Goal: Task Accomplishment & Management: Manage account settings

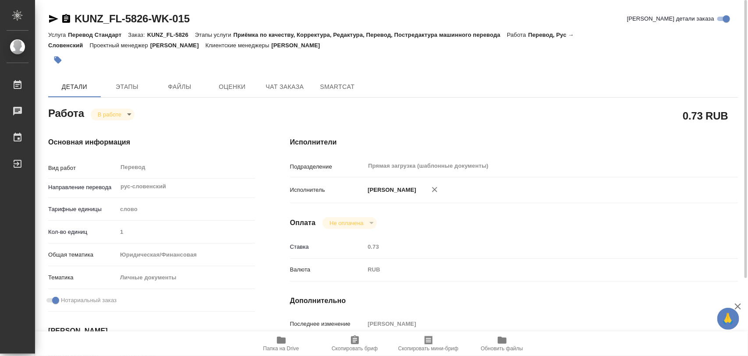
click at [286, 345] on span "Папка на Drive" at bounding box center [281, 343] width 63 height 17
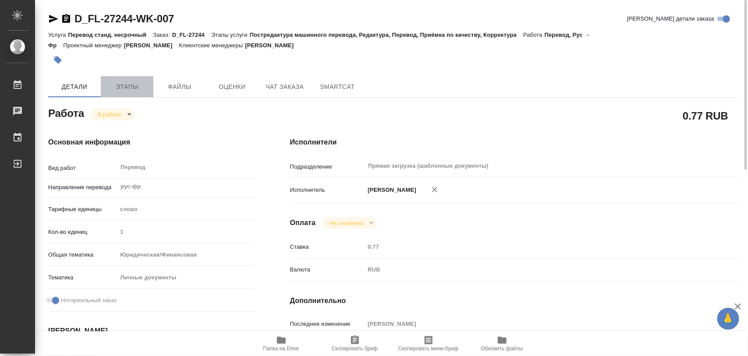
click at [141, 85] on span "Этапы" at bounding box center [127, 87] width 42 height 11
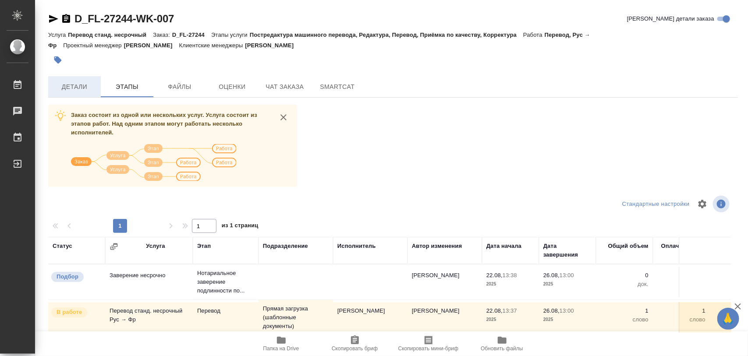
click at [90, 90] on span "Детали" at bounding box center [74, 87] width 42 height 11
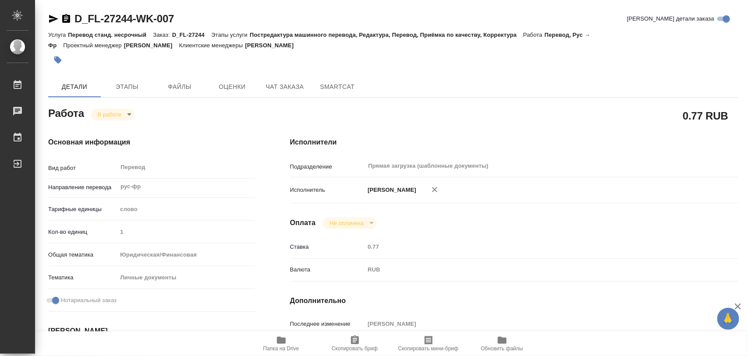
type textarea "x"
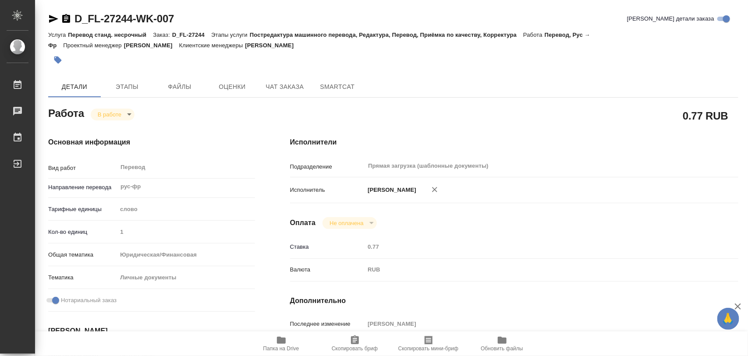
type textarea "x"
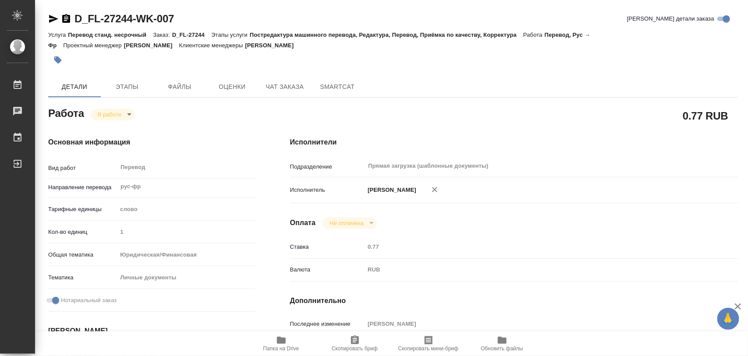
type textarea "x"
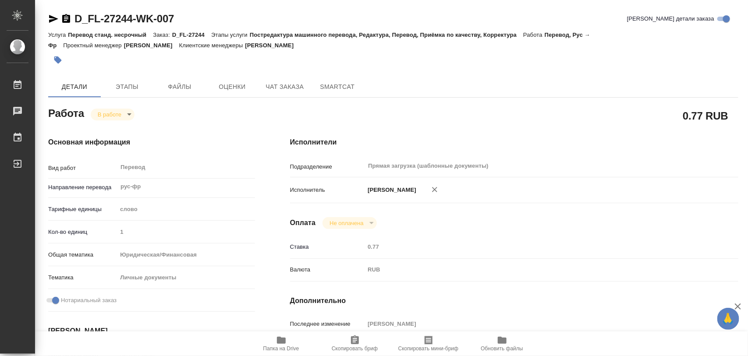
click at [281, 342] on icon "button" at bounding box center [281, 340] width 9 height 7
click at [56, 56] on icon "button" at bounding box center [57, 60] width 9 height 9
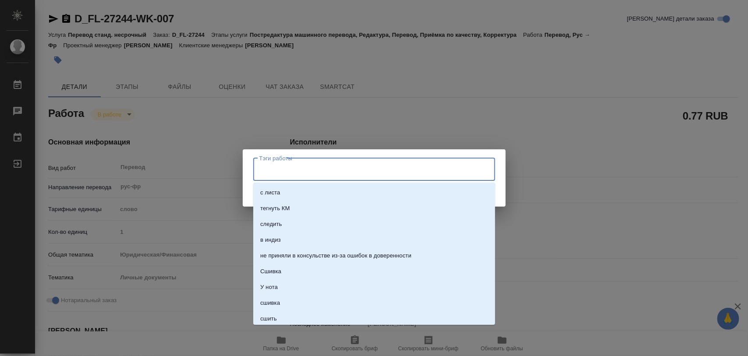
drag, startPoint x: 280, startPoint y: 165, endPoint x: 273, endPoint y: 161, distance: 8.3
click at [277, 163] on input "Тэги работы" at bounding box center [365, 169] width 217 height 15
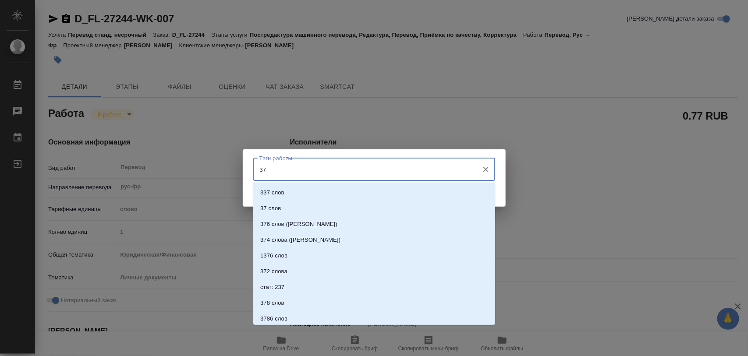
type input "3"
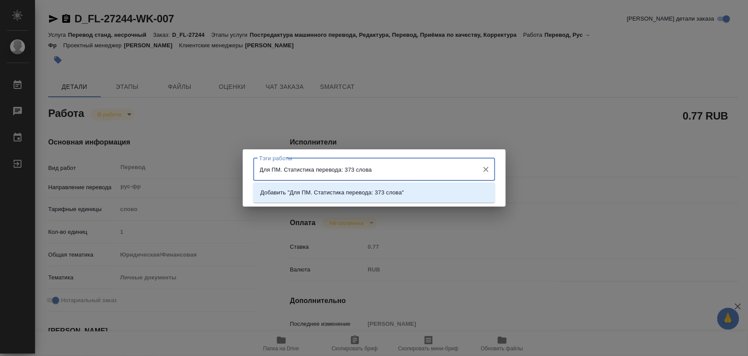
type input "Для ПМ. Статистика перевода: 373 слова."
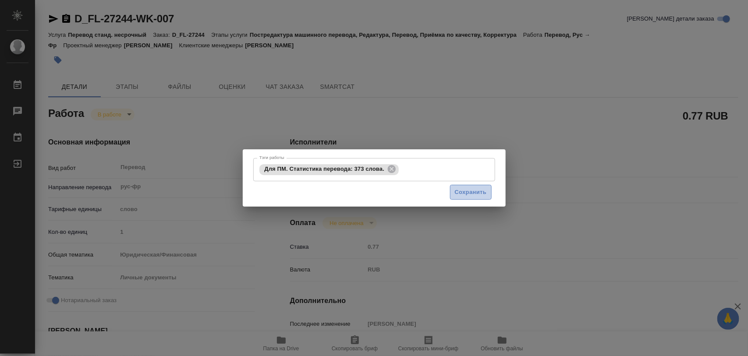
click at [474, 195] on span "Сохранить" at bounding box center [471, 193] width 32 height 10
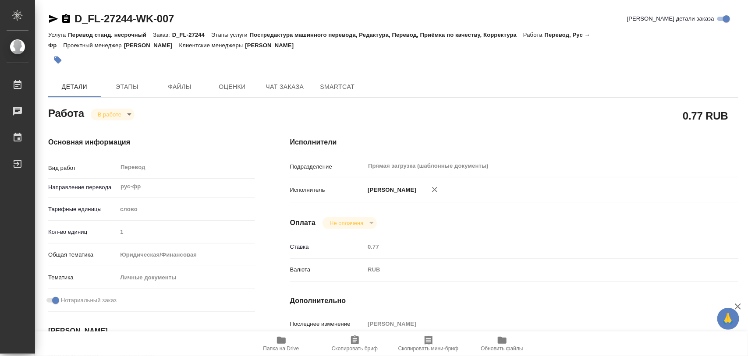
type input "inProgress"
type textarea "Перевод"
type textarea "x"
type input "рус-фр"
type input "5a8b1489cc6b4906c91bfd90"
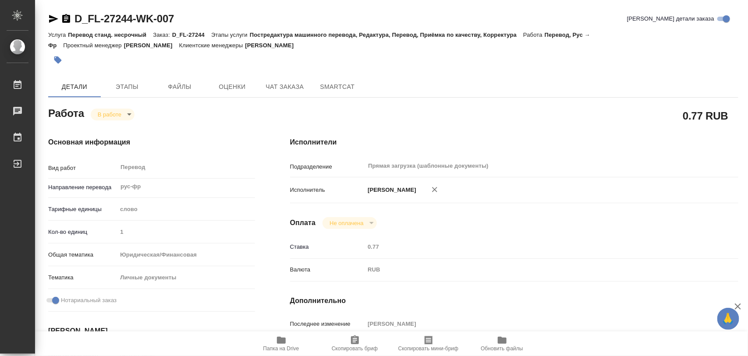
type input "1"
type input "yr-fn"
type input "5a8b8b956a9677013d343cfe"
checkbox input "true"
type input "22.08.2025 13:37"
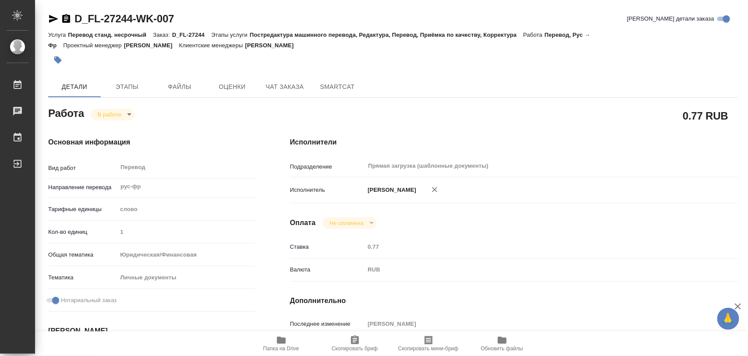
type input "22.08.2025 14:46"
type input "26.08.2025 13:00"
type input "Прямая загрузка (шаблонные документы)"
type input "notPayed"
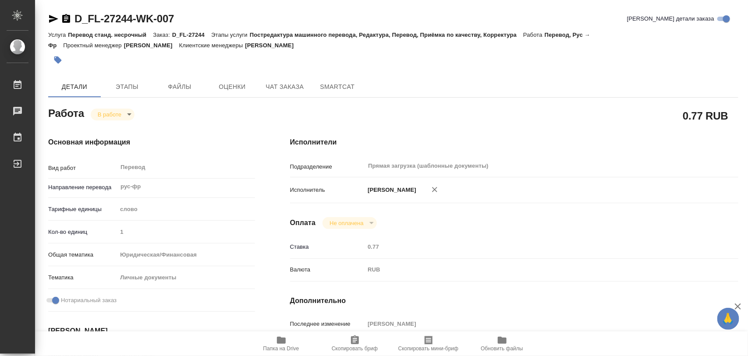
type input "0.77"
type input "RUB"
type input "Иглаков Максим"
type textarea "x"
type textarea "/Clients/FL_D/Orders/D_FL-27244/Translated/D_FL-27244-WK-007"
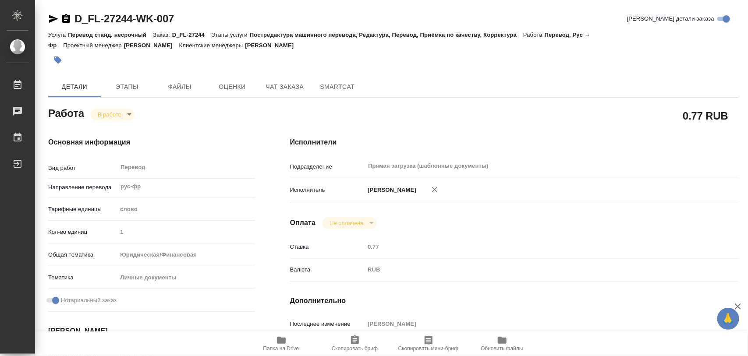
type textarea "x"
type input "D_FL-27244"
type input "Перевод станд. несрочный"
type input "Постредактура машинного перевода, Редактура, Перевод, Приёмка по качеству, Корр…"
type input "Давыдова Елена"
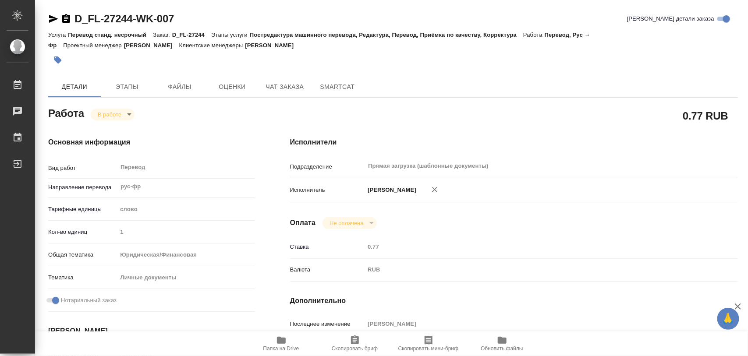
type input "/Clients/FL_D/Orders/D_FL-27244"
type input "https://drive.awatera.com/s/nrfnysWXmXXG8Zx"
type textarea "x"
type textarea "ФИО пишем на французском языке"
type textarea "x"
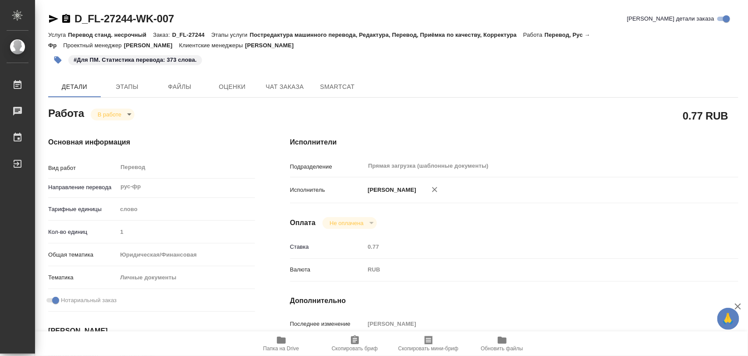
type textarea "x"
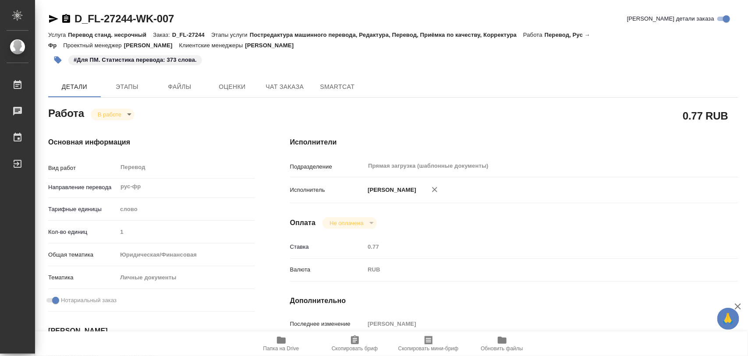
type textarea "x"
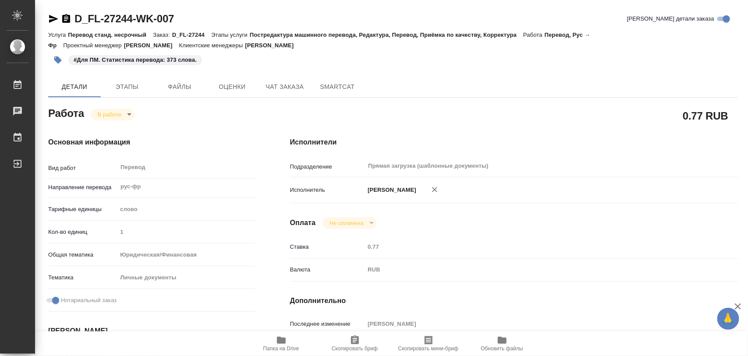
type textarea "x"
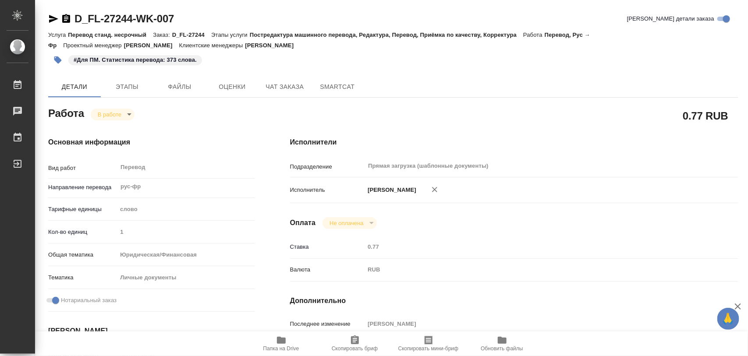
click at [55, 58] on icon "button" at bounding box center [57, 60] width 7 height 7
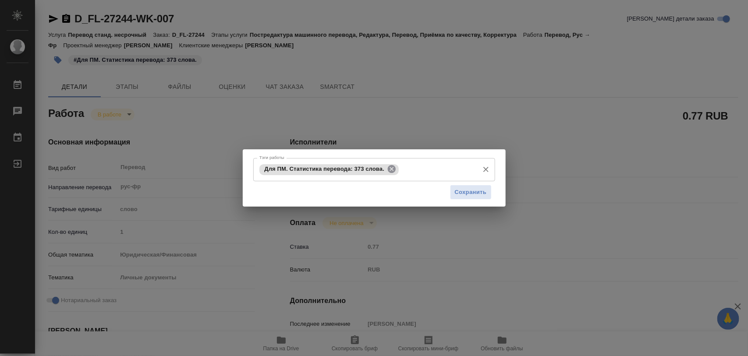
click at [388, 165] on icon at bounding box center [392, 169] width 10 height 10
click at [378, 170] on input "Тэги работы" at bounding box center [365, 169] width 217 height 15
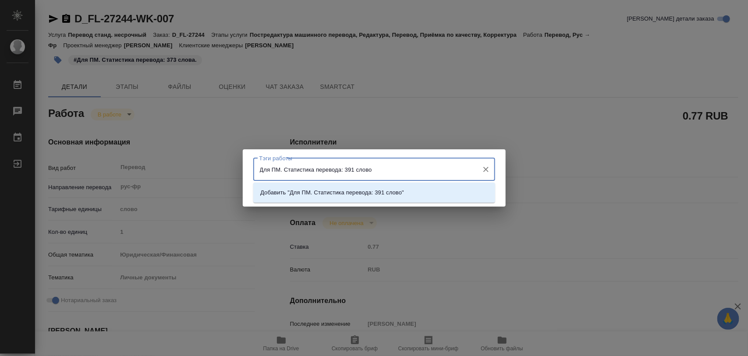
type input "Для ПМ. Статистика перевода: 391 слово."
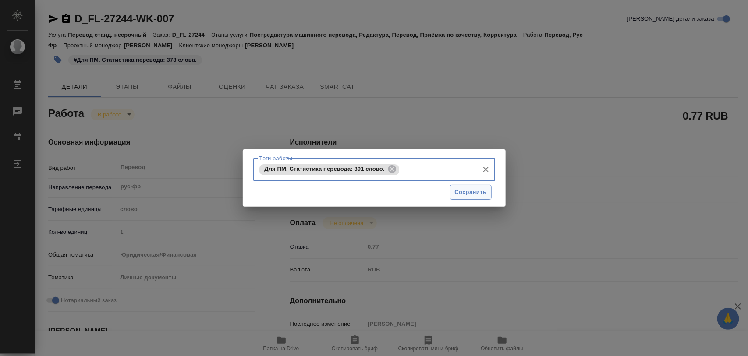
click at [488, 196] on button "Сохранить" at bounding box center [471, 192] width 42 height 15
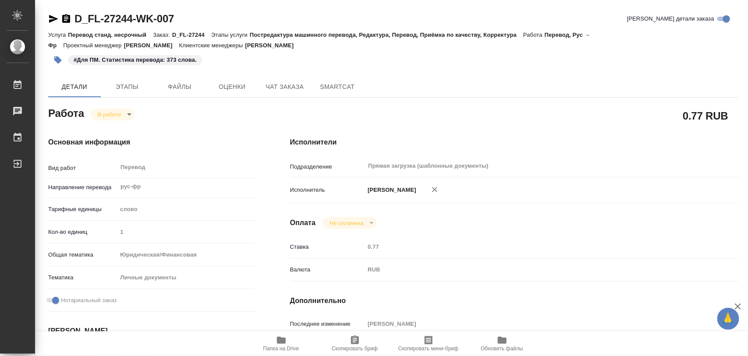
type input "inProgress"
type textarea "Перевод"
type textarea "x"
type input "рус-фр"
type input "5a8b1489cc6b4906c91bfd90"
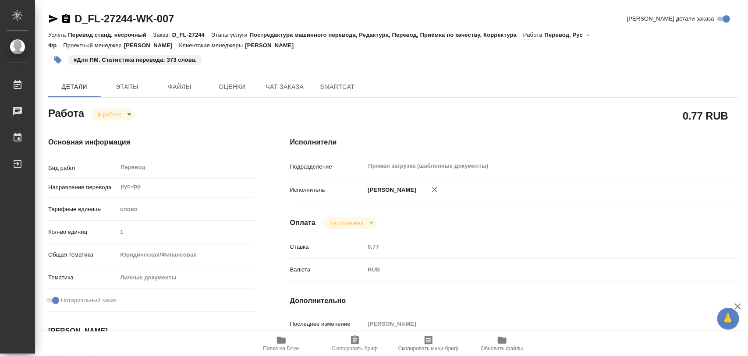
type input "1"
type input "yr-fn"
type input "5a8b8b956a9677013d343cfe"
checkbox input "true"
type input "22.08.2025 13:37"
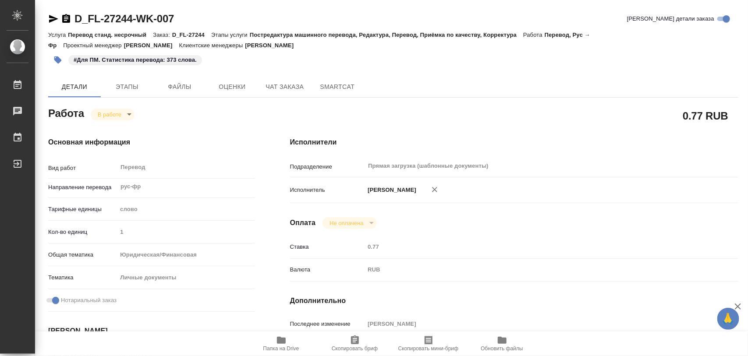
type input "22.08.2025 14:46"
type input "26.08.2025 13:00"
type input "Прямая загрузка (шаблонные документы)"
type input "notPayed"
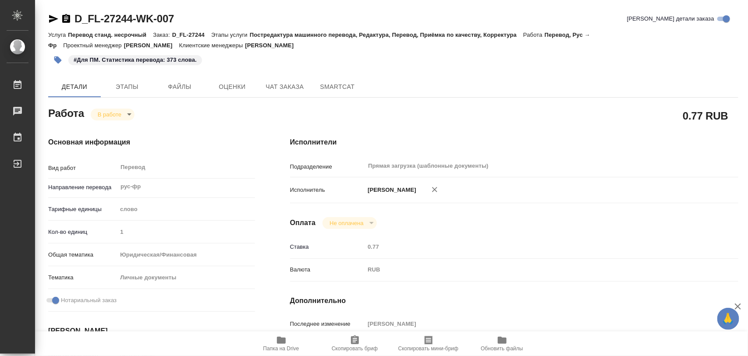
type input "0.77"
type input "RUB"
type input "Иглаков Максим"
type textarea "x"
type textarea "/Clients/FL_D/Orders/D_FL-27244/Translated/D_FL-27244-WK-007"
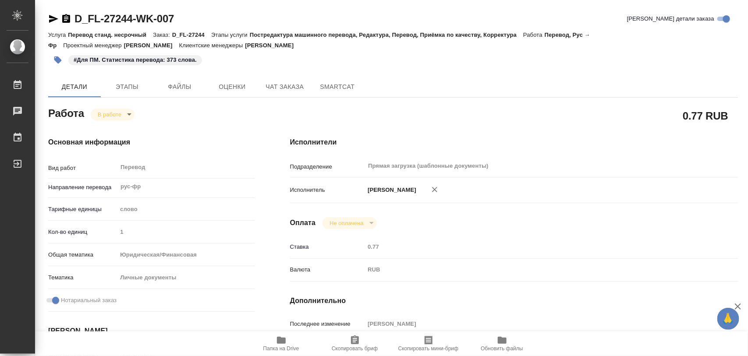
type textarea "x"
type input "D_FL-27244"
type input "Перевод станд. несрочный"
type input "Постредактура машинного перевода, Редактура, Перевод, Приёмка по качеству, Корр…"
type input "Давыдова Елена"
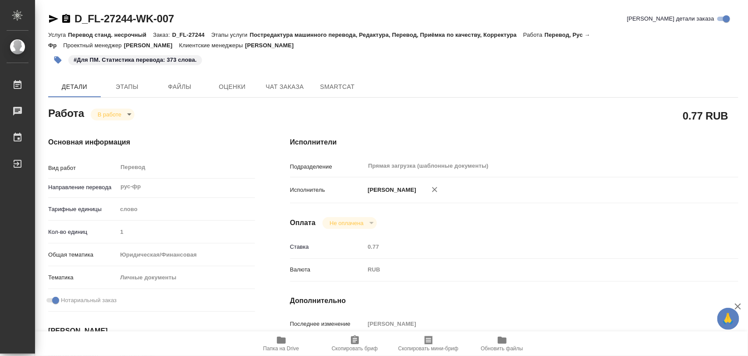
type input "/Clients/FL_D/Orders/D_FL-27244"
type input "https://drive.awatera.com/s/nrfnysWXmXXG8Zx"
type textarea "x"
type textarea "ФИО пишем на французском языке"
type textarea "x"
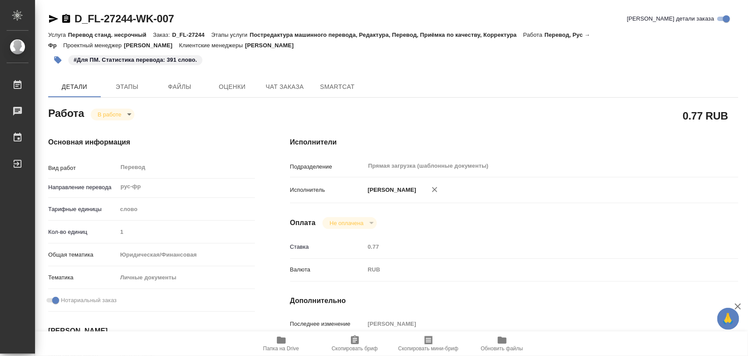
type textarea "x"
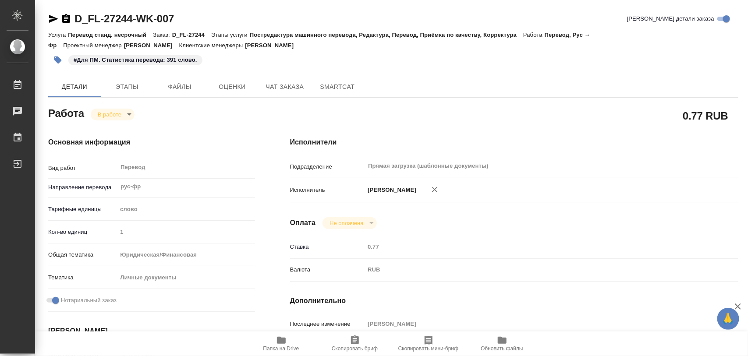
type textarea "x"
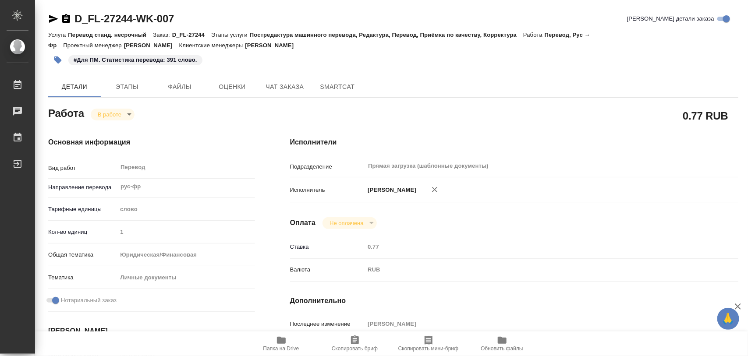
click at [127, 115] on body "🙏 .cls-1 fill:#fff; AWATERA Iglakov Maksim Работы 0 Чаты График Выйти D_FL-2724…" at bounding box center [374, 178] width 748 height 356
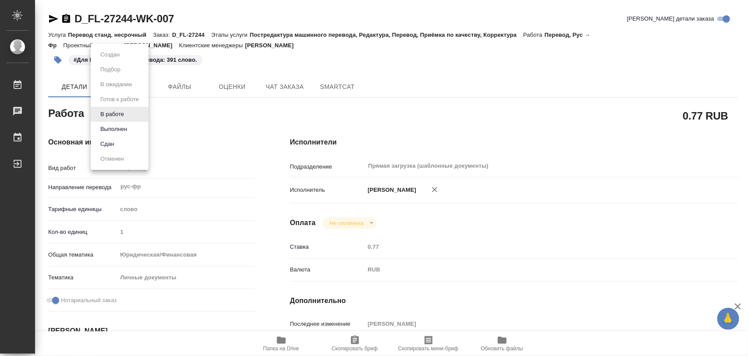
type textarea "x"
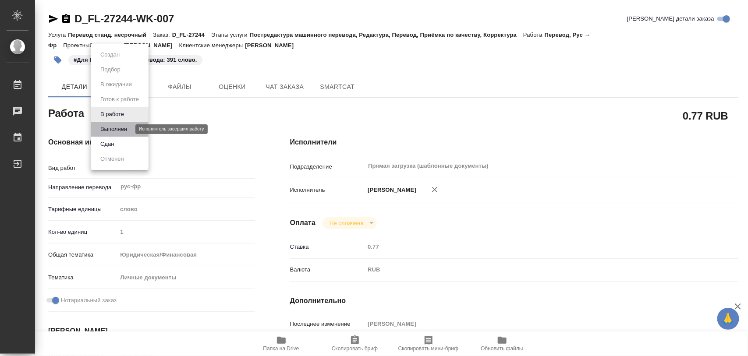
click at [121, 130] on button "Выполнен" at bounding box center [114, 129] width 32 height 10
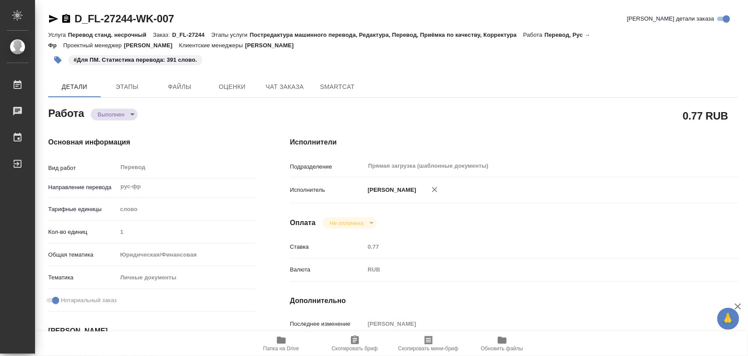
type textarea "x"
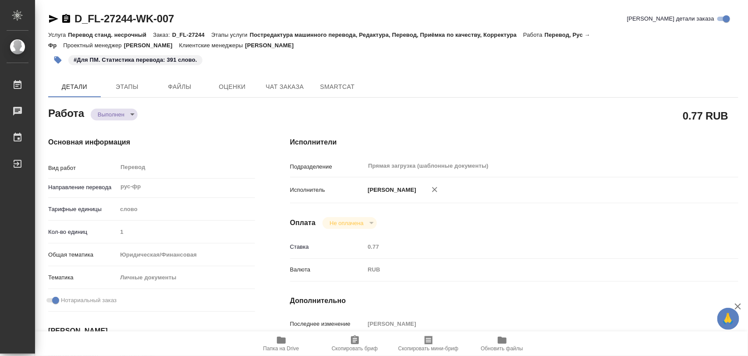
type textarea "x"
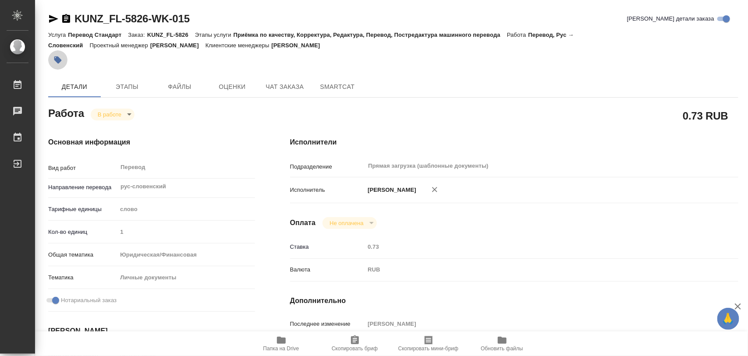
click at [58, 60] on icon "button" at bounding box center [57, 60] width 7 height 7
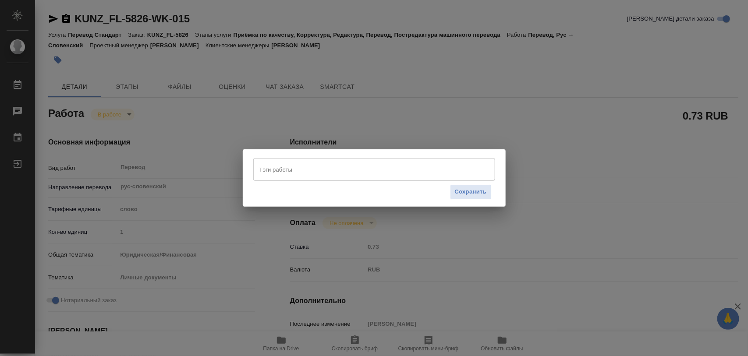
drag, startPoint x: 314, startPoint y: 165, endPoint x: 307, endPoint y: 163, distance: 7.7
click at [313, 165] on input "Тэги работы" at bounding box center [365, 169] width 217 height 15
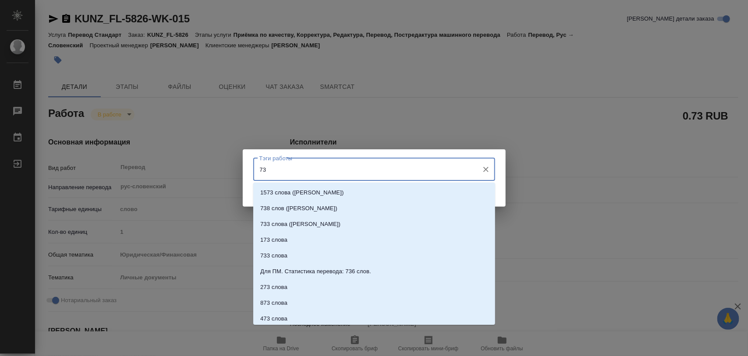
type input "736"
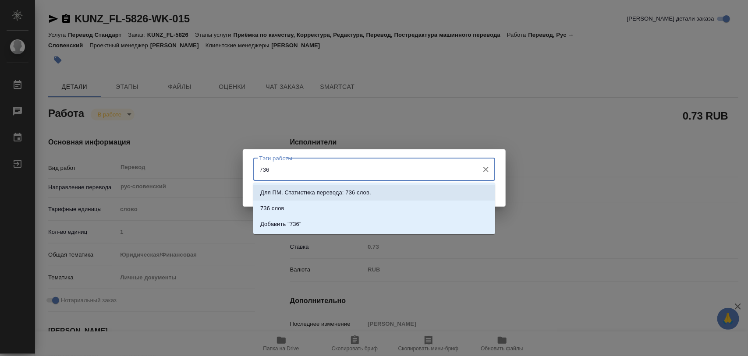
click at [302, 193] on p "Для ПМ. Статистика перевода: 736 слов." at bounding box center [315, 192] width 111 height 9
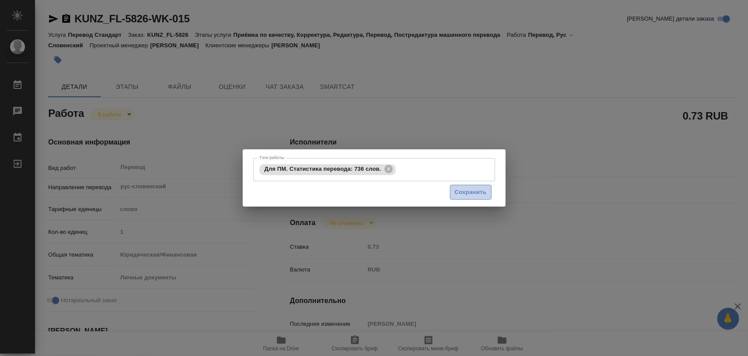
click at [476, 192] on span "Сохранить" at bounding box center [471, 193] width 32 height 10
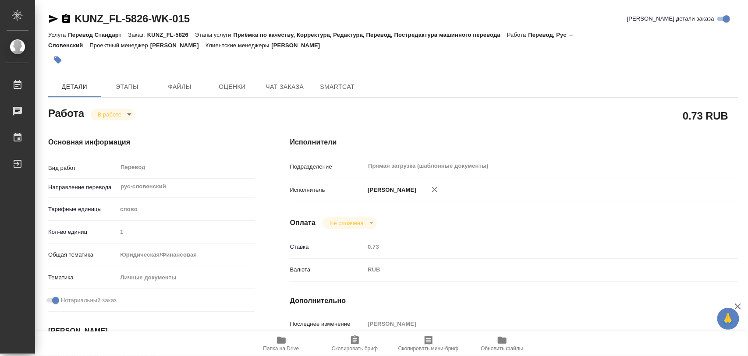
type input "inProgress"
type input "рус-словенский"
type input "5a8b1489cc6b4906c91bfd90"
type input "1"
type input "yr-fn"
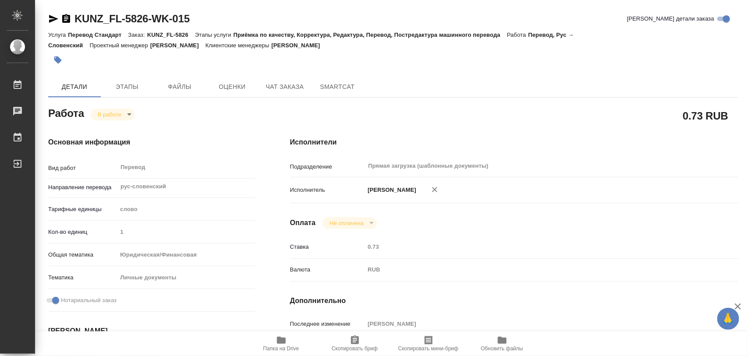
type input "5a8b8b956a9677013d343cfe"
checkbox input "true"
type input "22.08.2025 13:36"
type input "22.08.2025 15:26"
type input "26.08.2025 12:00"
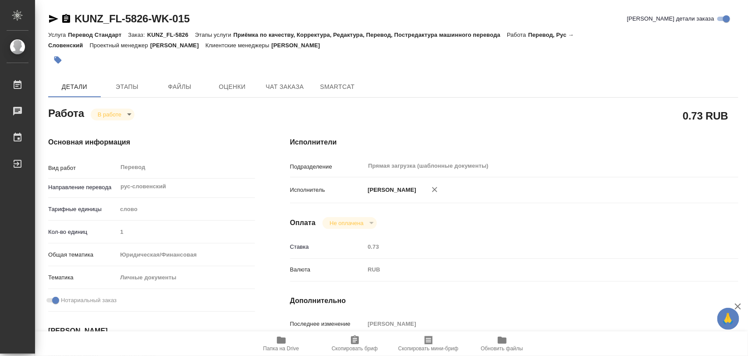
type input "26.08.2025 12:00"
type input "Прямая загрузка (шаблонные документы)"
type input "notPayed"
type input "0.73"
type input "RUB"
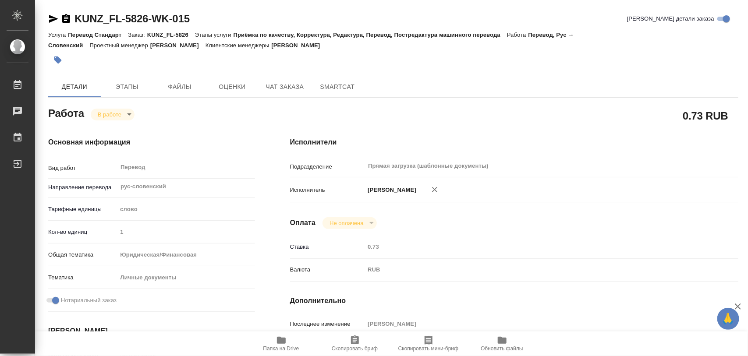
type input "Тарабановская Анастасия"
type input "KUNZ_FL-5826"
type input "Перевод Стандарт"
type input "Приёмка по качеству, Корректура, Редактура, Перевод, Постредактура машинного пе…"
type input "Веселова Юлия"
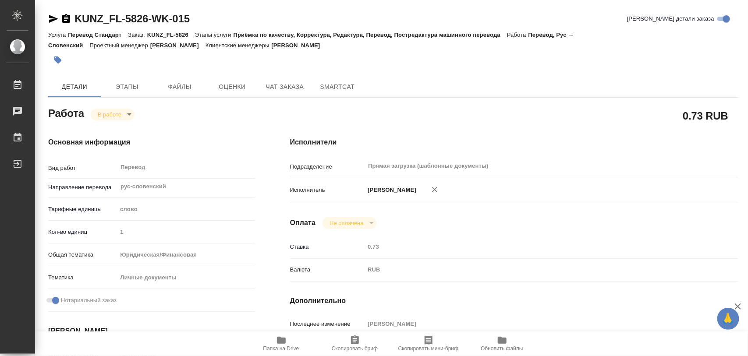
type input "/Clients/FL_KUNZ/Orders/KUNZ_FL-5826"
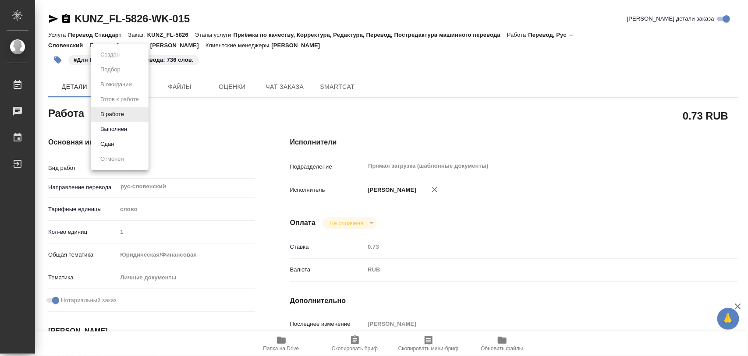
click at [131, 117] on body "🙏 .cls-1 fill:#fff; AWATERA Iglakov Maksim Работы 0 Чаты График Выйти KUNZ_FL-5…" at bounding box center [374, 178] width 748 height 356
click at [120, 125] on button "Выполнен" at bounding box center [114, 129] width 32 height 10
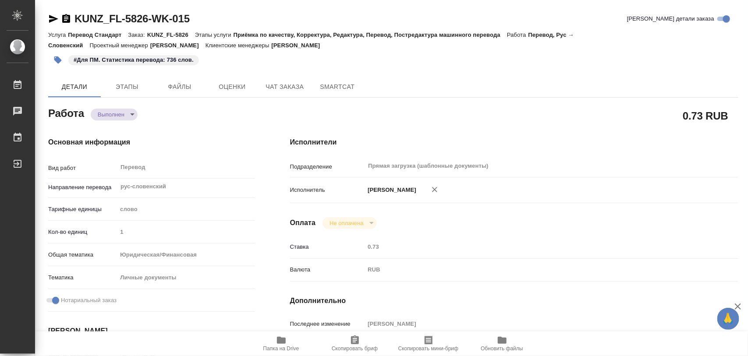
type textarea "x"
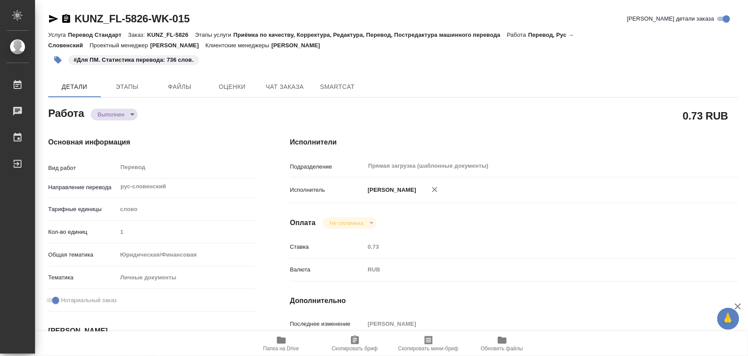
type textarea "x"
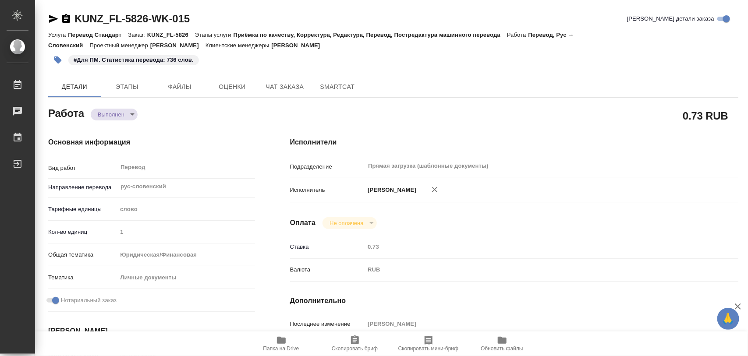
type textarea "x"
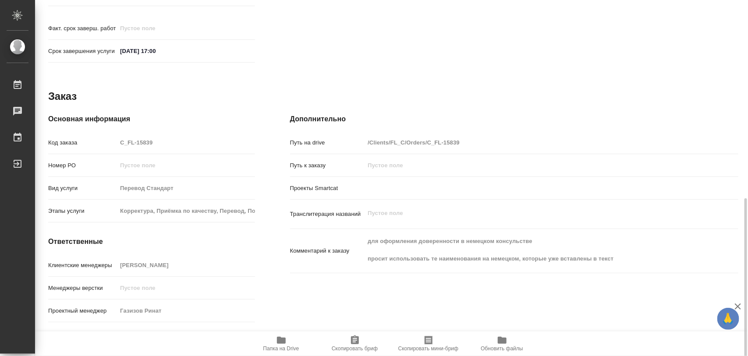
scroll to position [415, 0]
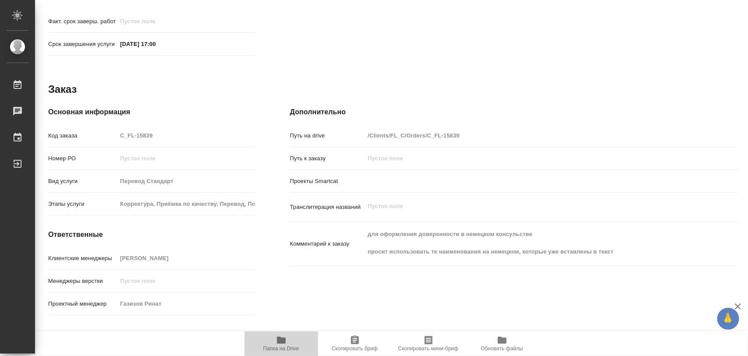
click at [277, 336] on icon "button" at bounding box center [281, 340] width 11 height 11
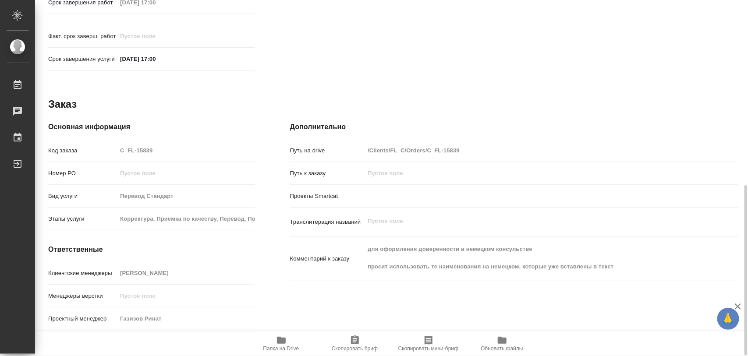
scroll to position [440, 0]
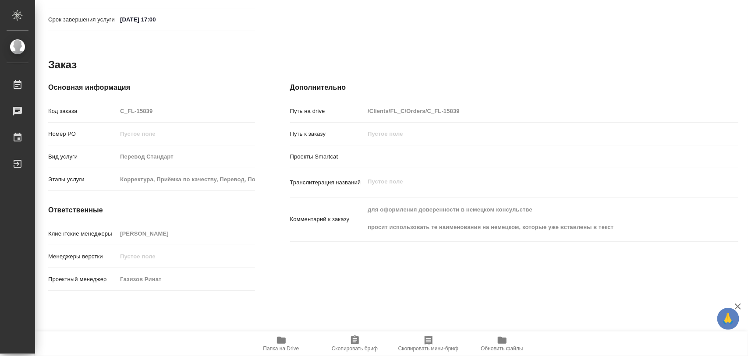
click at [347, 343] on span "Скопировать бриф" at bounding box center [354, 343] width 63 height 17
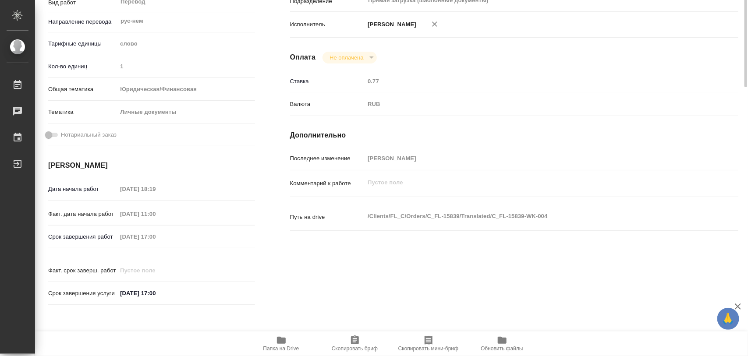
scroll to position [0, 0]
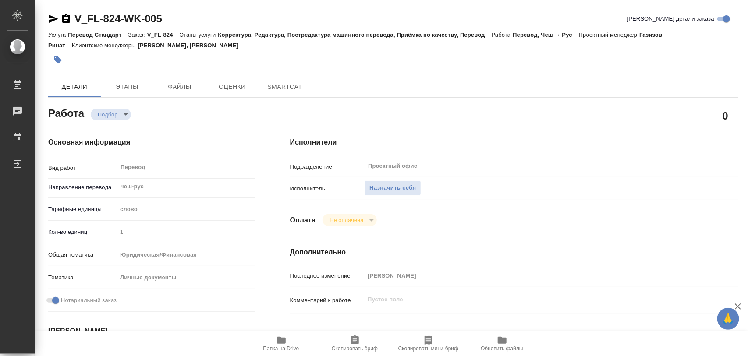
type textarea "x"
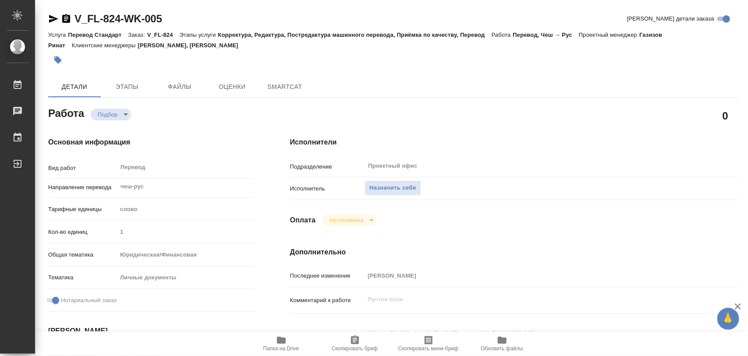
type textarea "x"
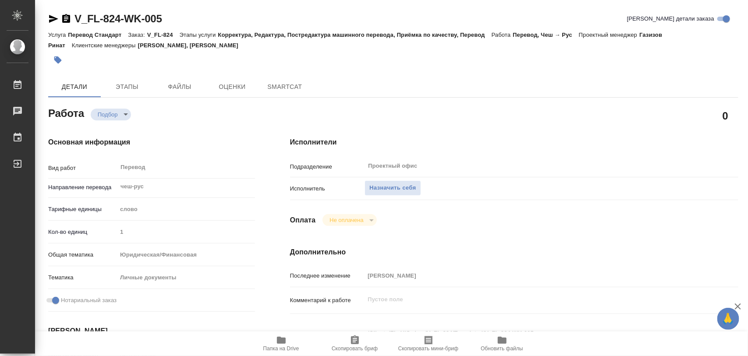
type textarea "x"
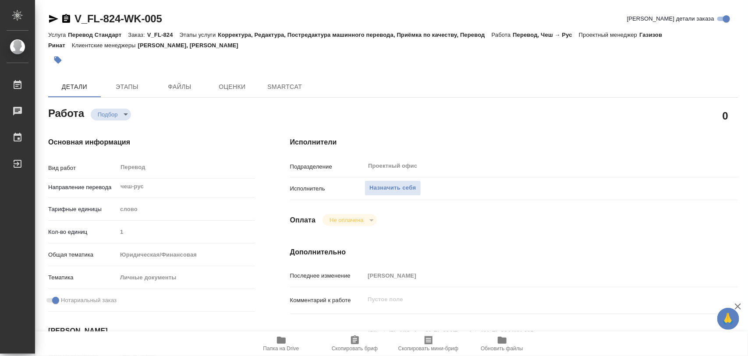
type textarea "x"
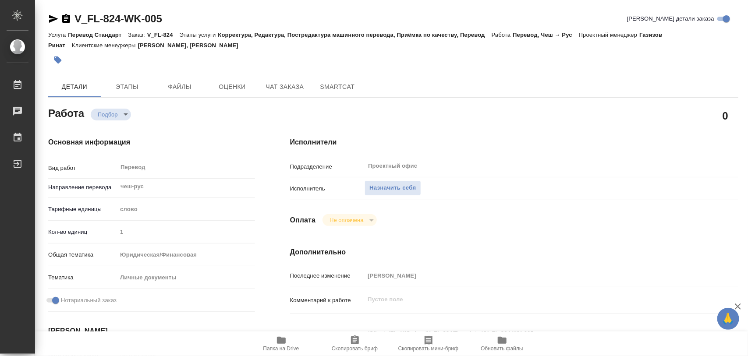
type textarea "x"
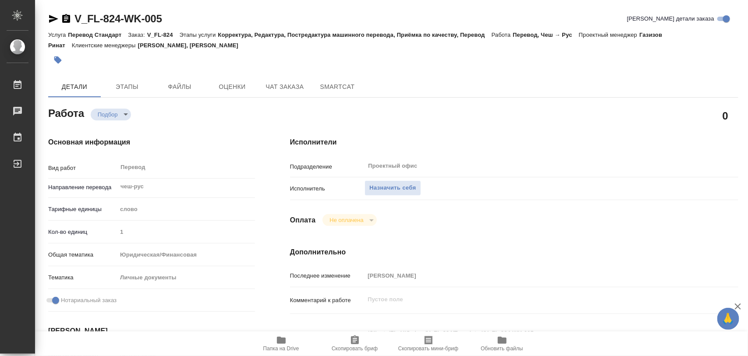
type textarea "x"
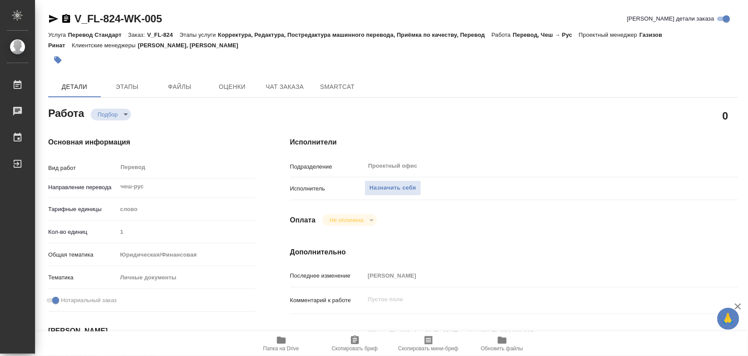
type textarea "x"
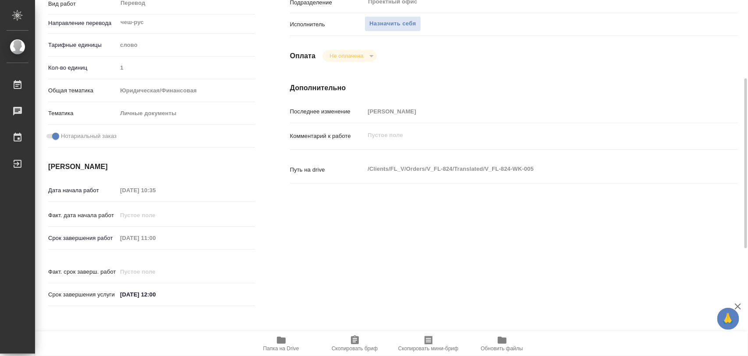
scroll to position [329, 0]
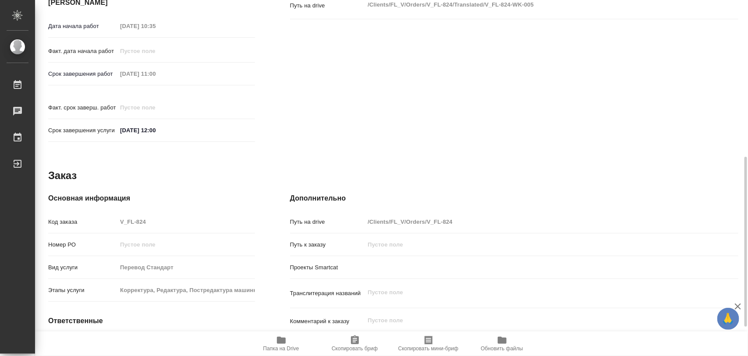
click at [288, 340] on span "Папка на Drive" at bounding box center [281, 343] width 63 height 17
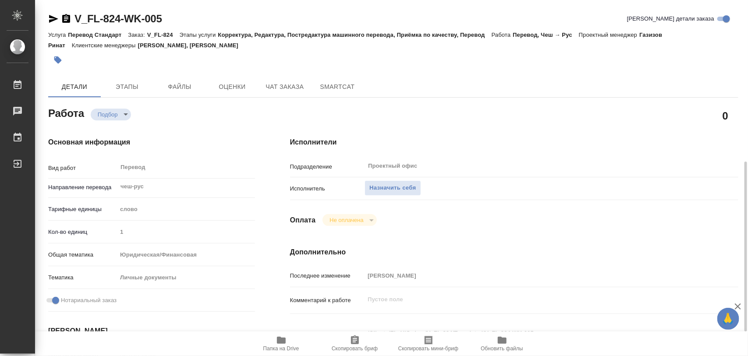
scroll to position [164, 0]
type textarea "x"
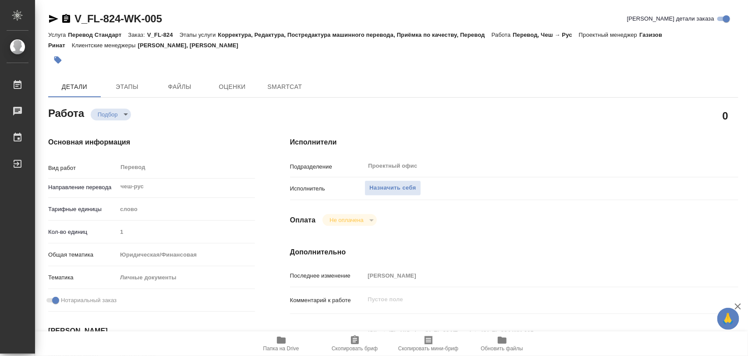
type textarea "x"
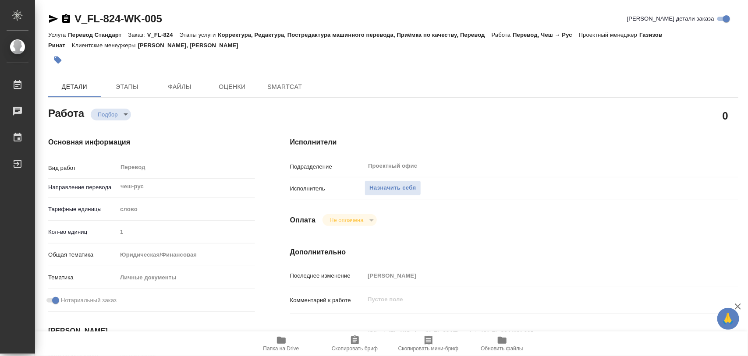
type textarea "x"
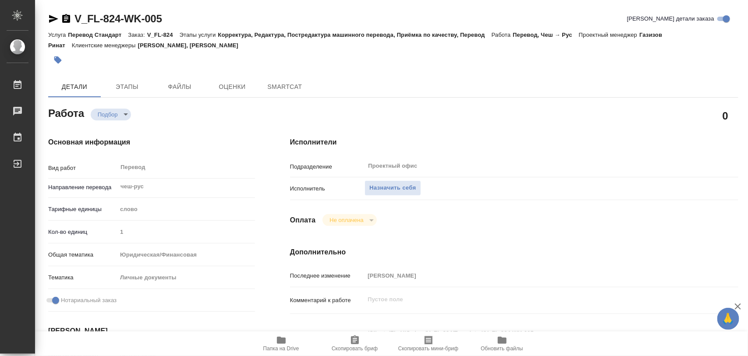
type textarea "x"
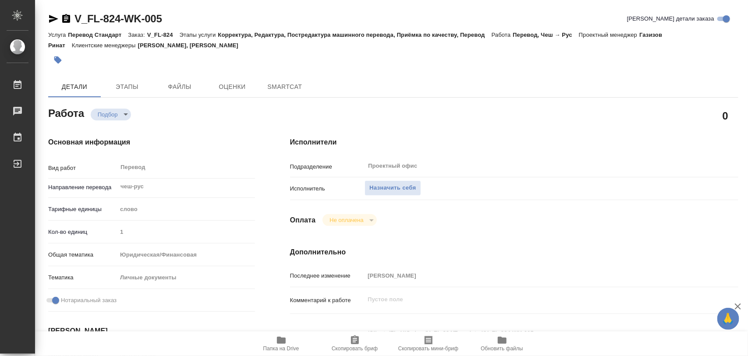
type textarea "x"
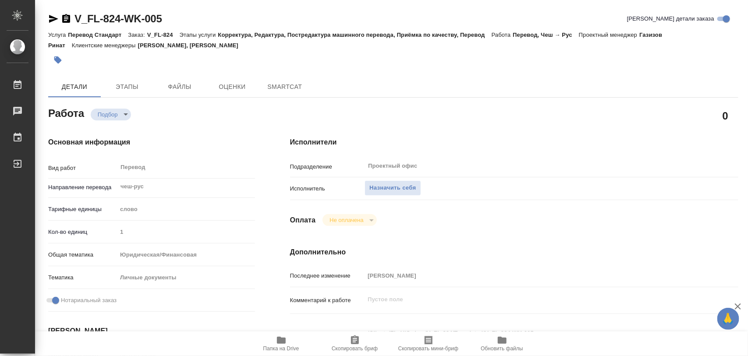
type textarea "x"
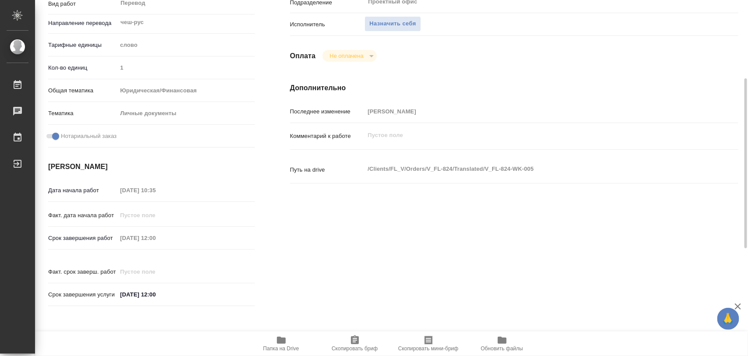
type textarea "x"
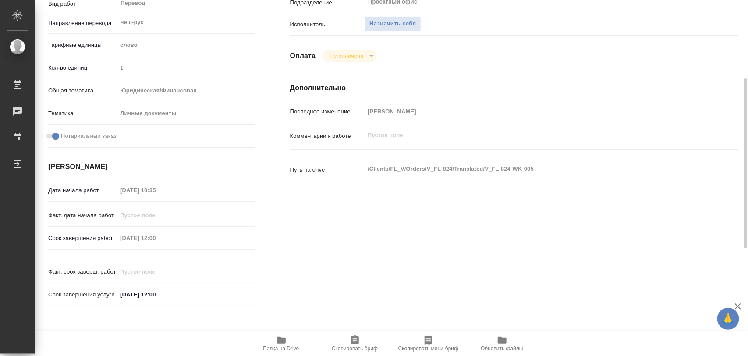
type textarea "x"
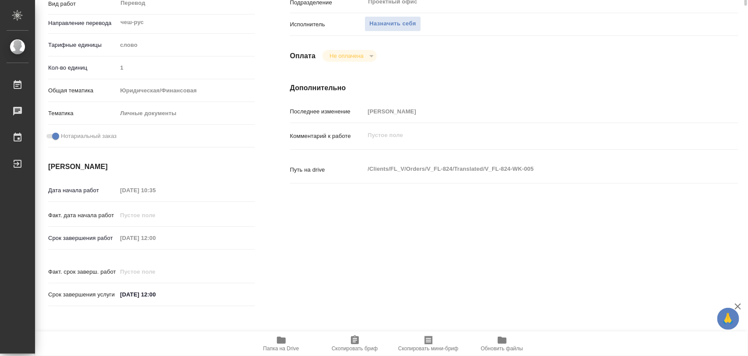
scroll to position [0, 0]
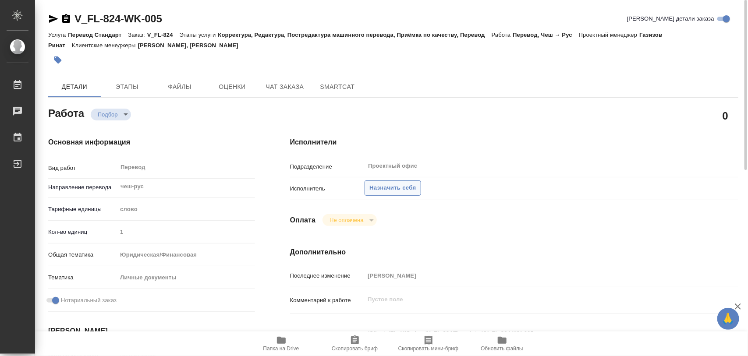
click at [402, 187] on span "Назначить себя" at bounding box center [393, 188] width 46 height 10
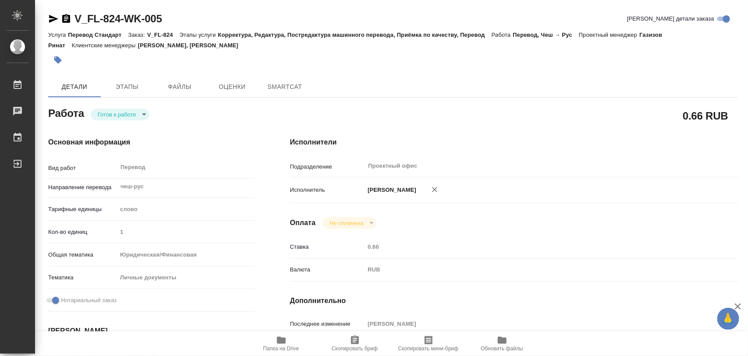
type textarea "x"
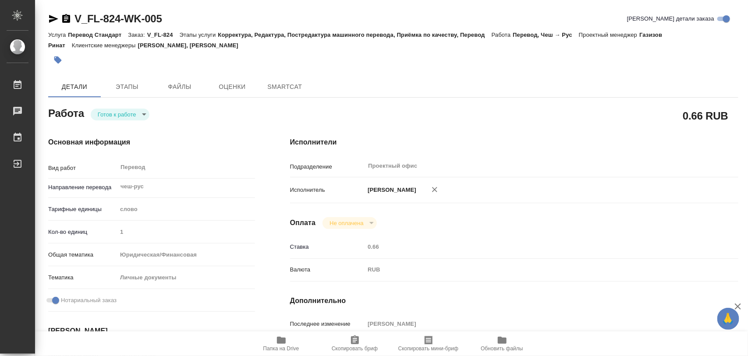
type textarea "x"
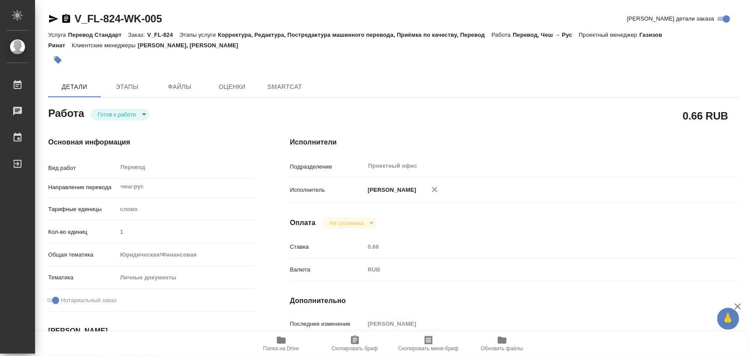
type textarea "x"
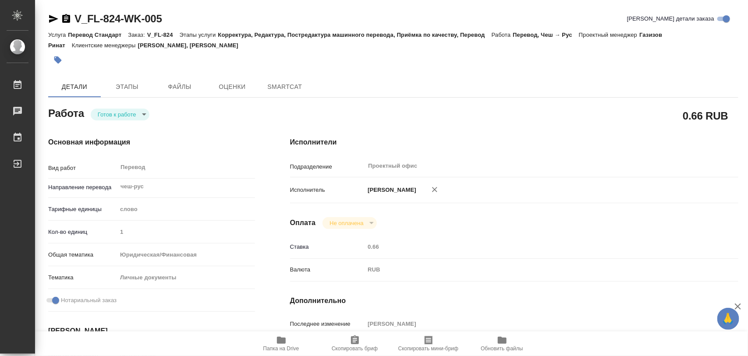
type textarea "x"
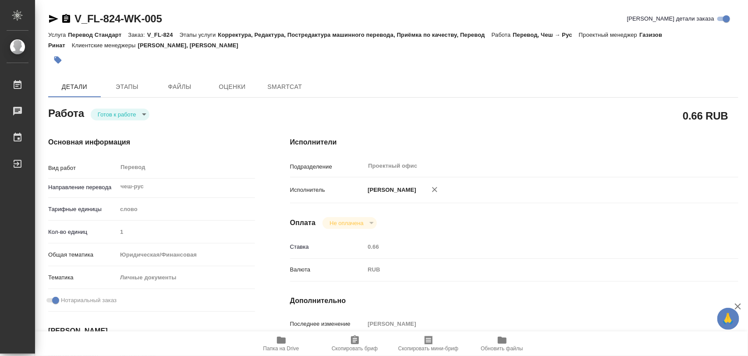
type textarea "x"
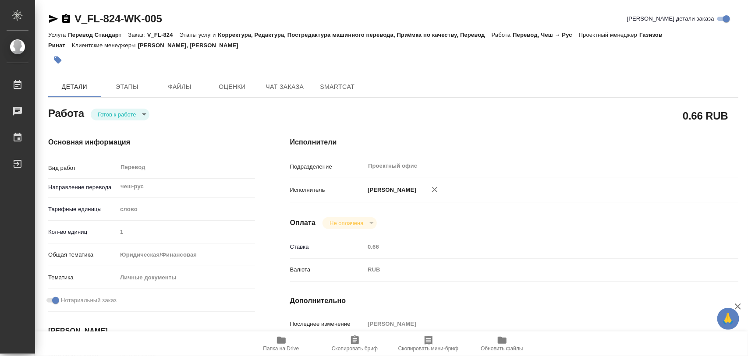
click at [145, 115] on body "🙏 .cls-1 fill:#fff; AWATERA Iglakov Maksim Работы Чаты График Выйти V_FL-824-WK…" at bounding box center [374, 178] width 748 height 356
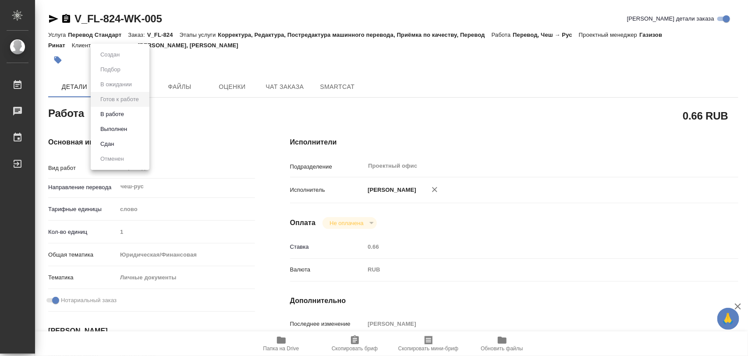
click at [131, 115] on li "В работе" at bounding box center [120, 114] width 59 height 15
type textarea "x"
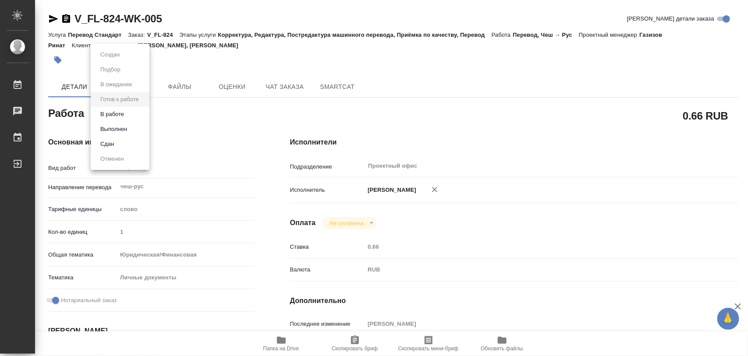
type textarea "x"
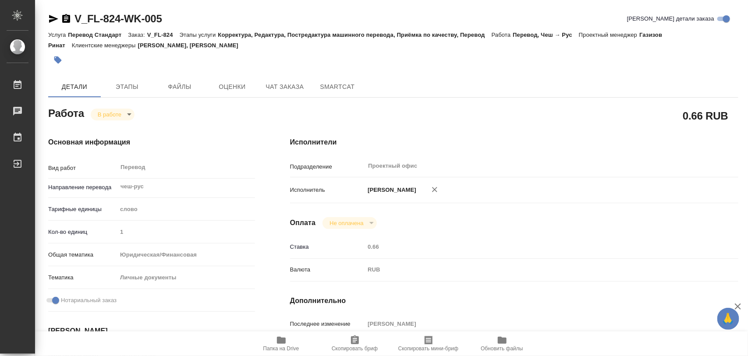
type textarea "x"
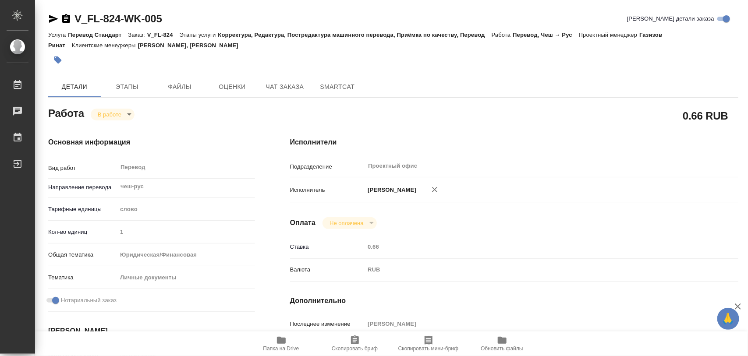
type textarea "x"
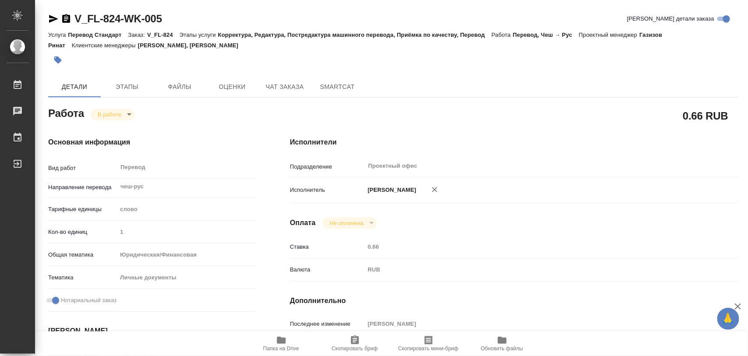
type textarea "x"
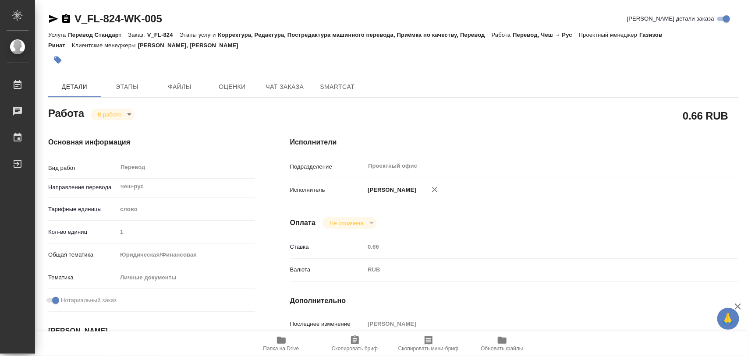
type textarea "x"
